Goal: Transaction & Acquisition: Purchase product/service

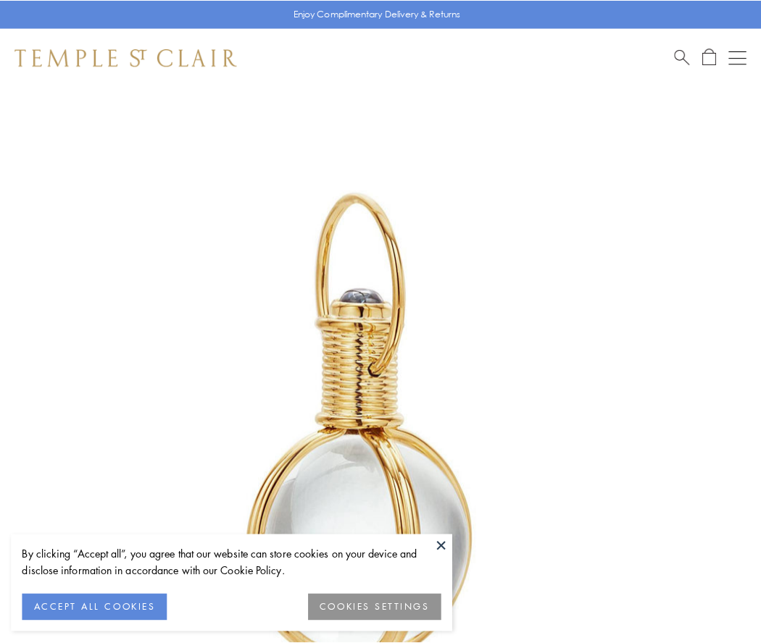
scroll to position [378, 0]
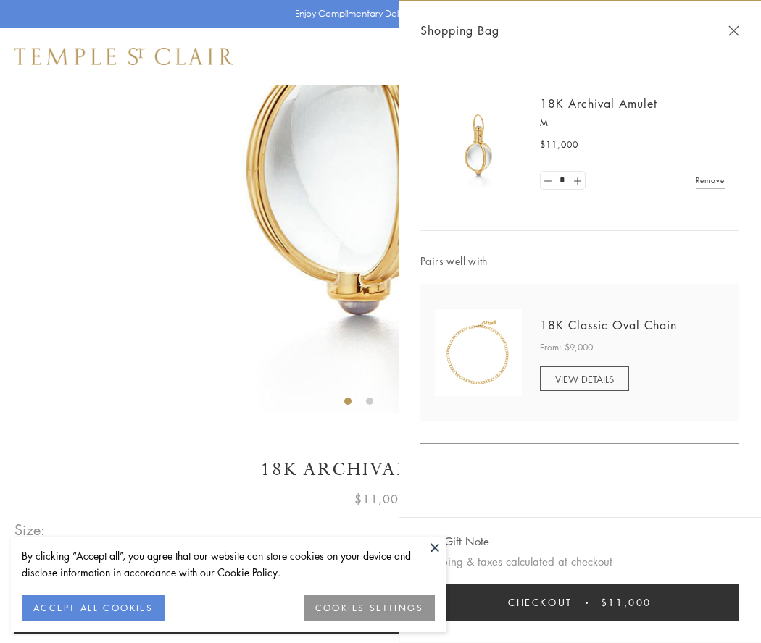
click at [579, 603] on button "Checkout $11,000" at bounding box center [579, 603] width 319 height 38
